Goal: Information Seeking & Learning: Learn about a topic

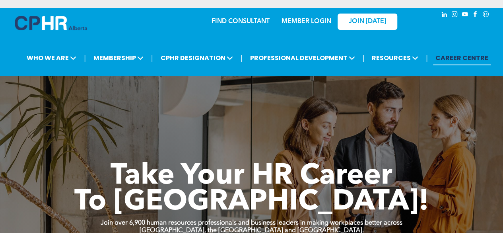
click at [299, 22] on link "MEMBER LOGIN" at bounding box center [307, 21] width 50 height 6
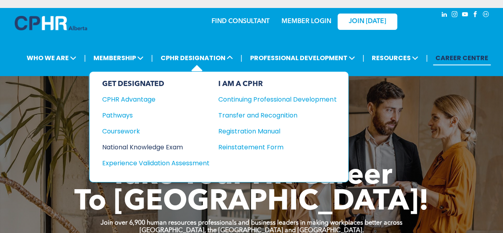
click at [120, 142] on div "National Knowledge Exam" at bounding box center [150, 147] width 97 height 10
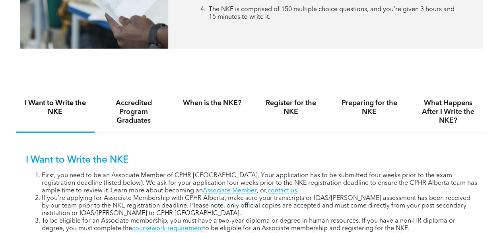
scroll to position [447, 0]
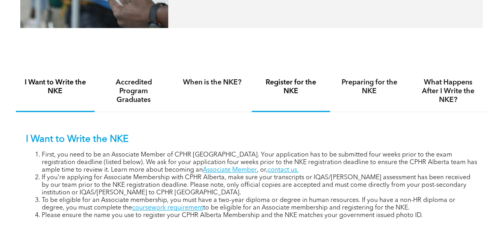
click at [293, 86] on h4 "Register for the NKE" at bounding box center [291, 86] width 64 height 17
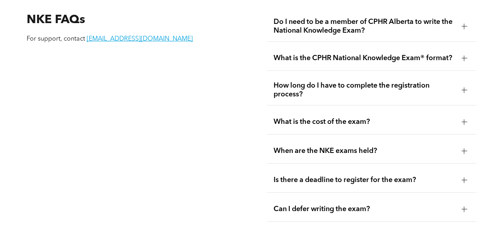
scroll to position [1111, 0]
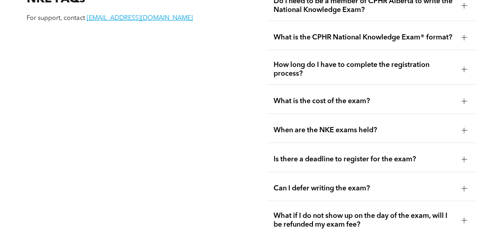
click at [463, 98] on div at bounding box center [464, 101] width 6 height 6
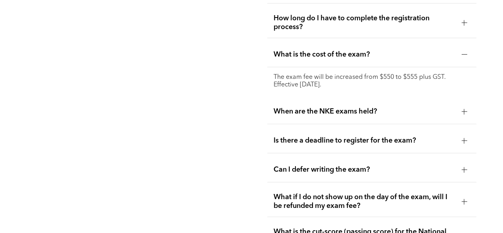
scroll to position [1162, 0]
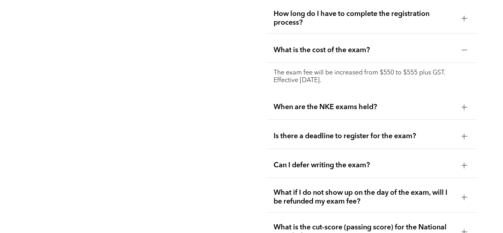
click at [466, 104] on div at bounding box center [464, 107] width 6 height 6
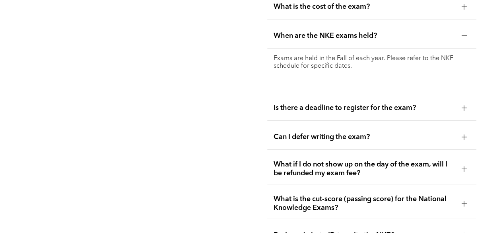
scroll to position [1215, 0]
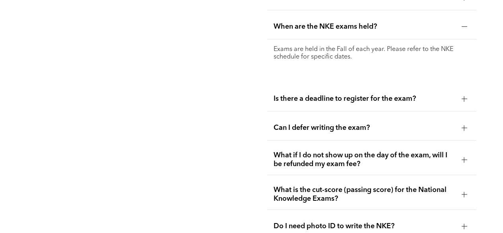
click at [462, 96] on div at bounding box center [464, 99] width 6 height 6
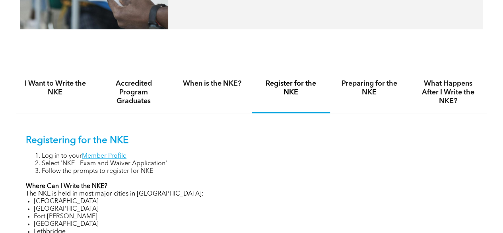
scroll to position [445, 0]
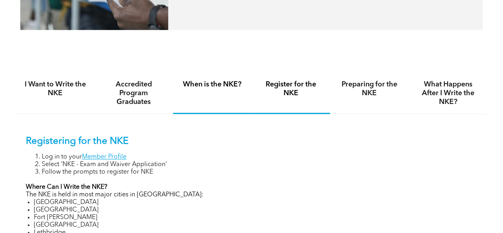
click at [214, 84] on h4 "When is the NKE?" at bounding box center [212, 84] width 64 height 9
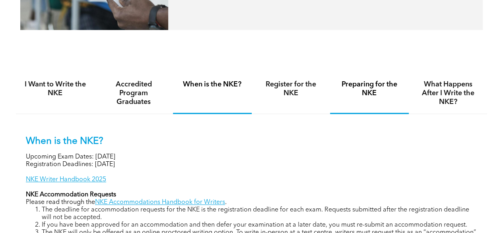
click at [366, 95] on h4 "Preparing for the NKE" at bounding box center [369, 88] width 64 height 17
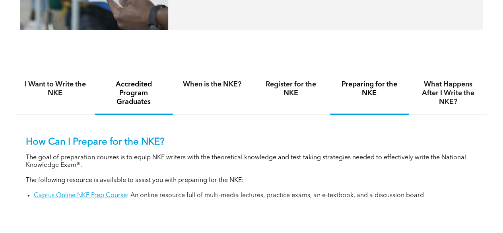
click at [143, 106] on h4 "Accredited Program Graduates" at bounding box center [134, 93] width 64 height 26
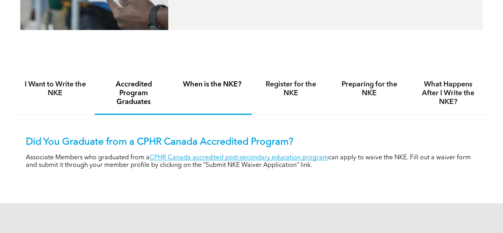
click at [215, 91] on div "When is the NKE?" at bounding box center [212, 94] width 79 height 42
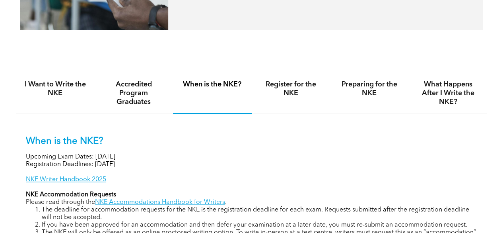
drag, startPoint x: 101, startPoint y: 160, endPoint x: 130, endPoint y: 159, distance: 29.1
click at [130, 159] on p "Upcoming Exam Dates: November 6, 2025" at bounding box center [251, 157] width 451 height 8
click at [132, 158] on p "Upcoming Exam Dates: November 6, 2025" at bounding box center [251, 157] width 451 height 8
drag, startPoint x: 97, startPoint y: 164, endPoint x: 136, endPoint y: 170, distance: 39.8
click at [136, 168] on p "Registration Deadlines: September 12, 2025" at bounding box center [251, 165] width 451 height 8
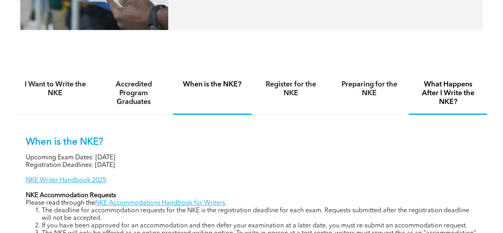
click at [437, 97] on h4 "What Happens After I Write the NKE?" at bounding box center [448, 93] width 64 height 26
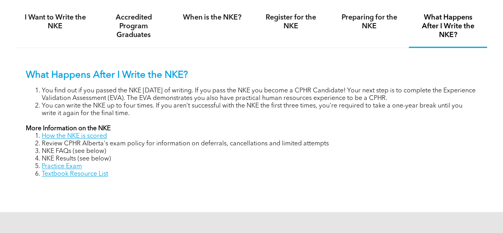
scroll to position [514, 0]
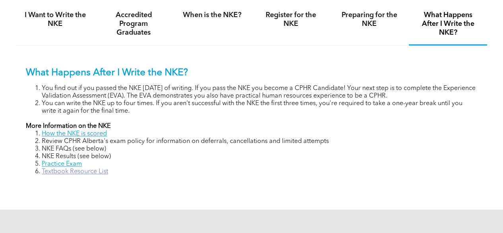
click at [87, 175] on link "Textbook Resource List" at bounding box center [75, 171] width 66 height 6
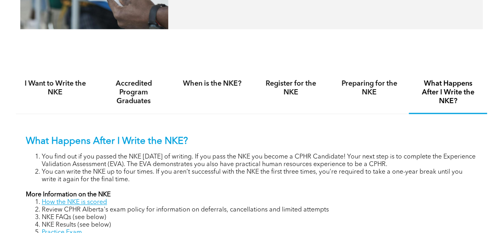
scroll to position [445, 0]
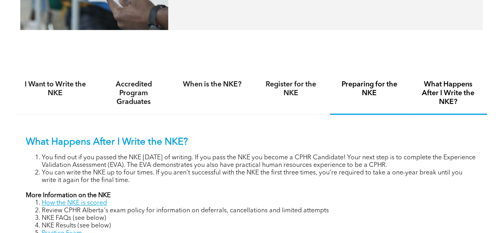
click at [361, 96] on h4 "Preparing for the NKE" at bounding box center [369, 88] width 64 height 17
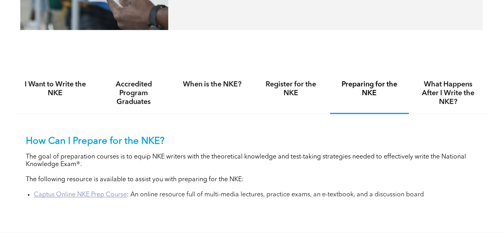
click at [84, 197] on link "Captus Online NKE Prep Course" at bounding box center [80, 194] width 93 height 6
